Goal: Use online tool/utility: Utilize a website feature to perform a specific function

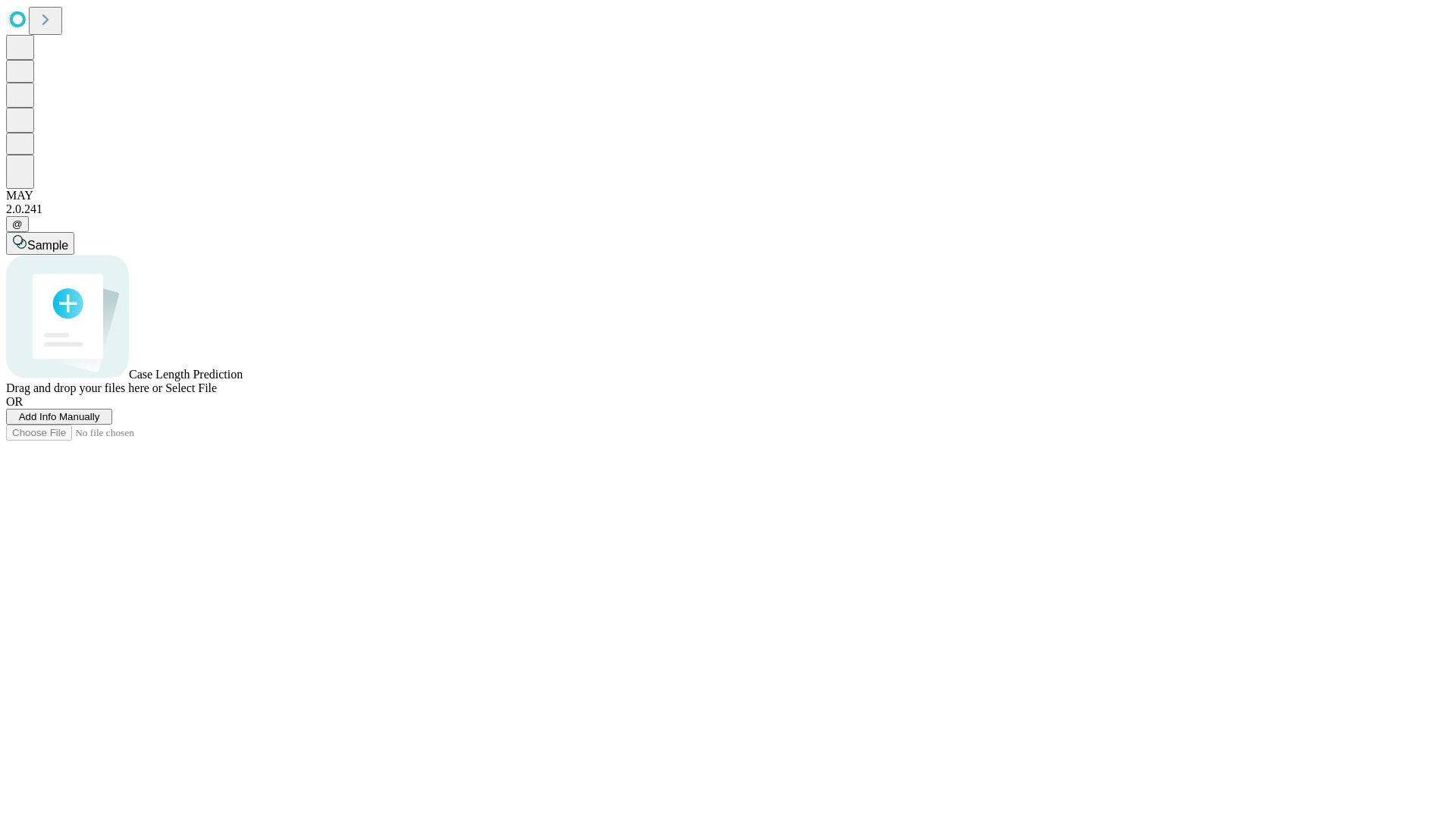
click at [100, 422] on span "Add Info Manually" at bounding box center [58, 416] width 81 height 11
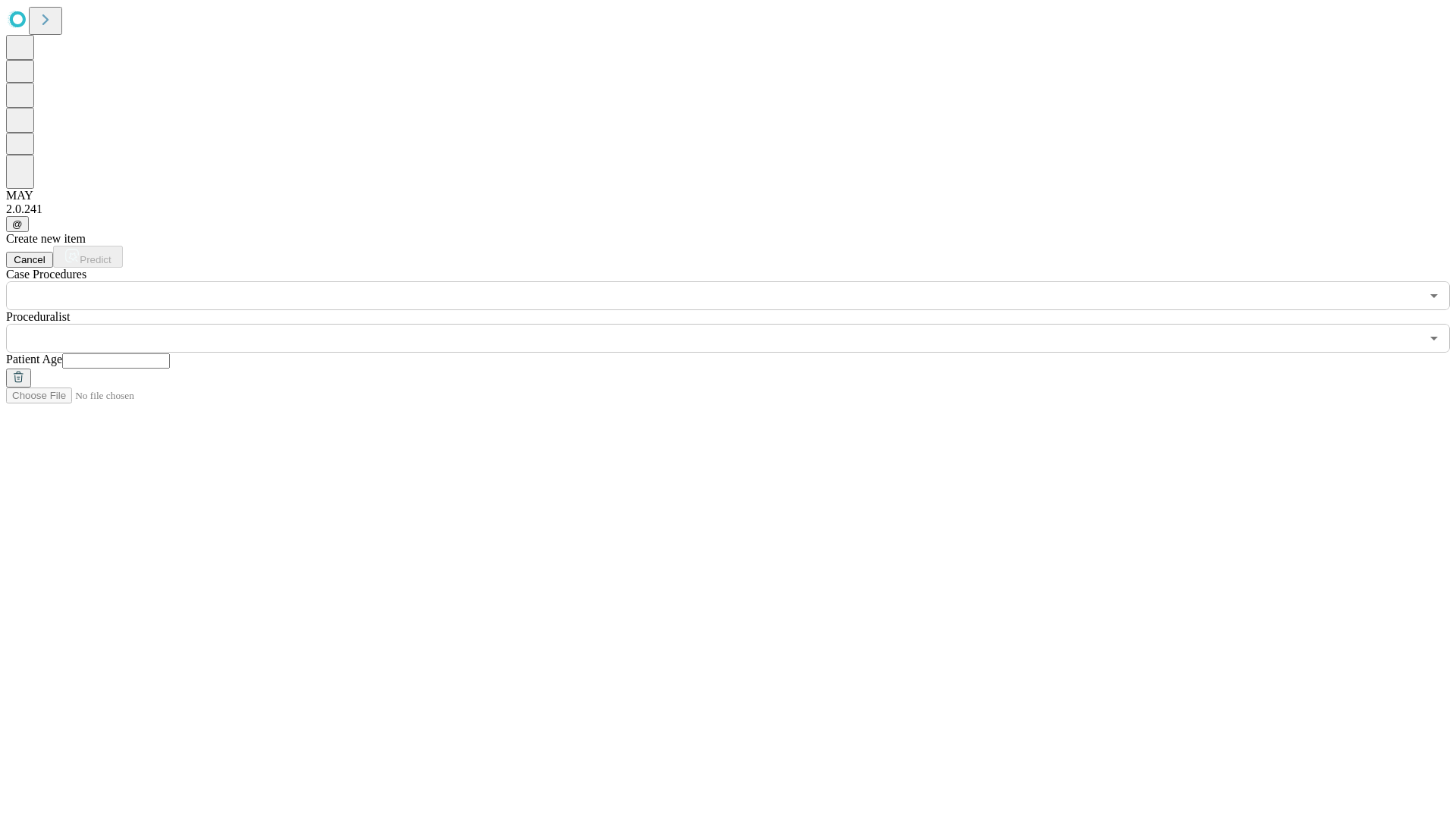
click at [170, 353] on input "text" at bounding box center [116, 361] width 108 height 15
type input "**"
click at [739, 324] on input "text" at bounding box center [714, 338] width 1414 height 29
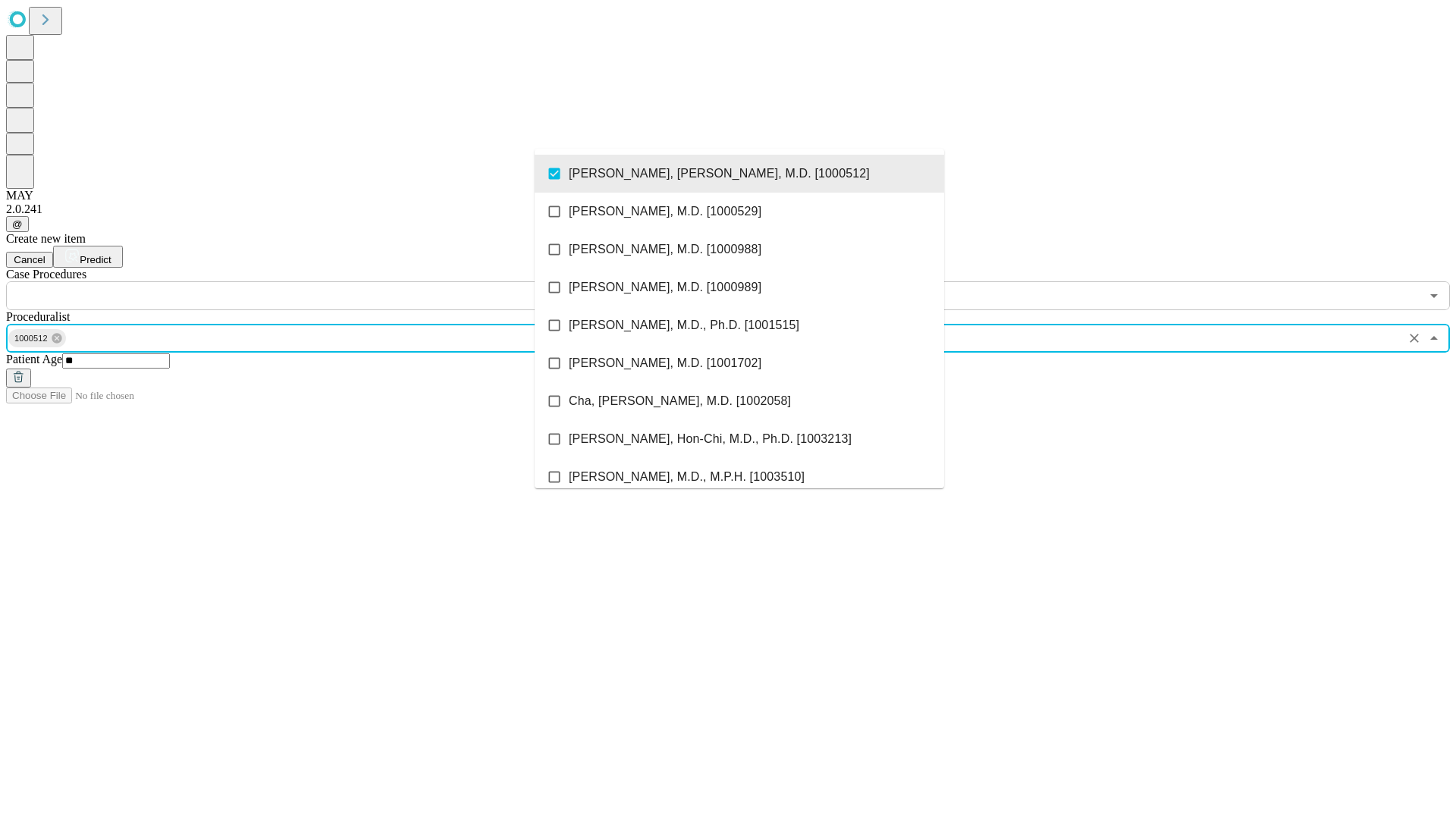
click at [318, 281] on input "text" at bounding box center [714, 295] width 1414 height 29
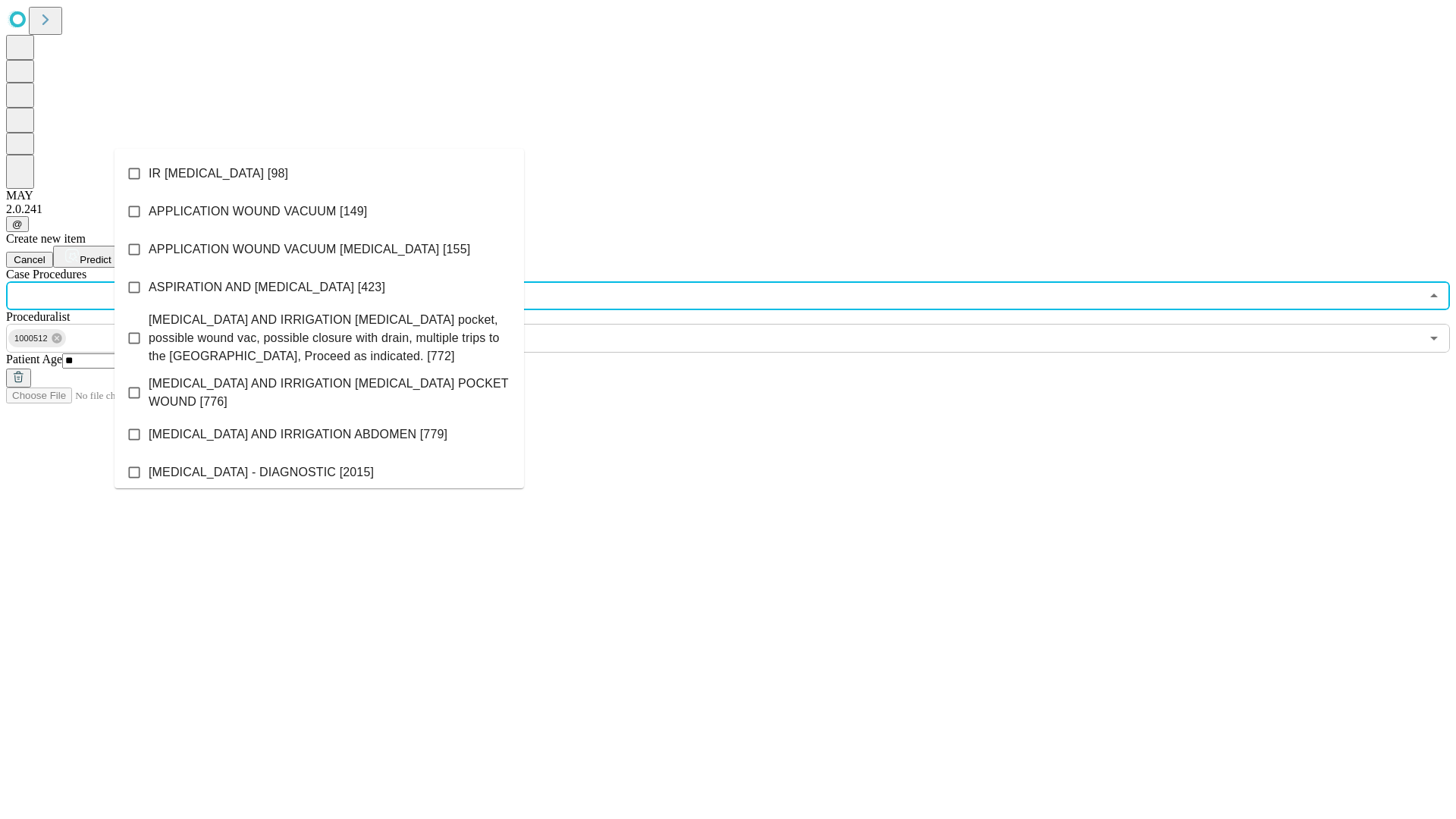
click at [319, 173] on li "IR [MEDICAL_DATA] [98]" at bounding box center [318, 173] width 409 height 38
click at [110, 254] on span "Predict" at bounding box center [96, 260] width 32 height 11
